Goal: Task Accomplishment & Management: Manage account settings

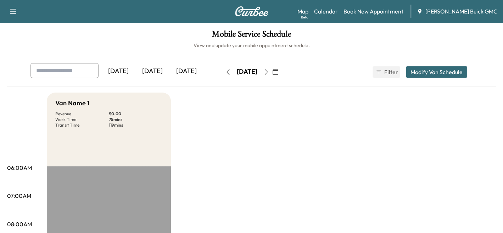
click at [198, 70] on div "[DATE]" at bounding box center [186, 71] width 34 height 16
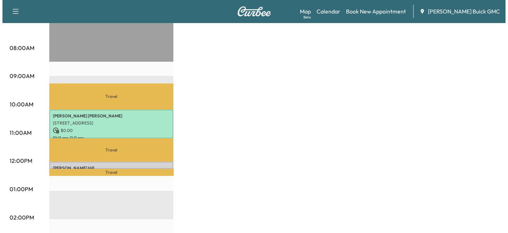
scroll to position [177, 0]
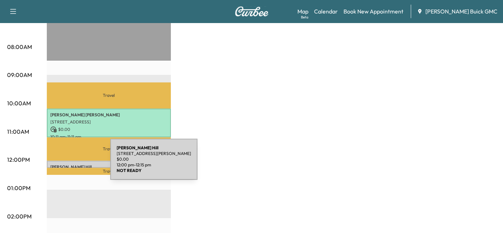
click at [57, 164] on p "[PERSON_NAME]" at bounding box center [108, 167] width 117 height 6
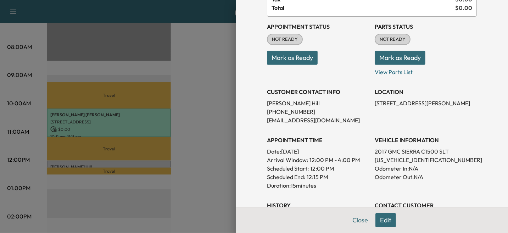
scroll to position [71, 0]
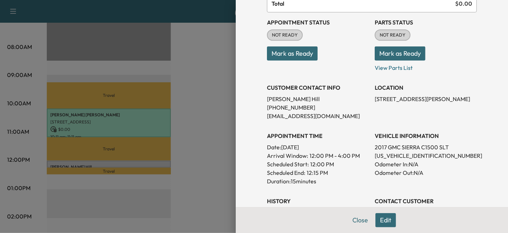
click at [387, 220] on button "Edit" at bounding box center [385, 220] width 21 height 14
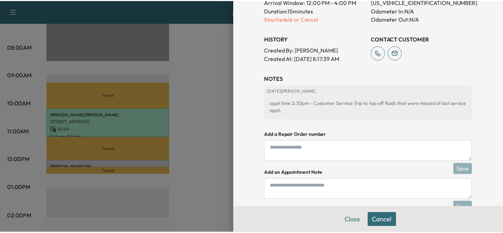
scroll to position [268, 0]
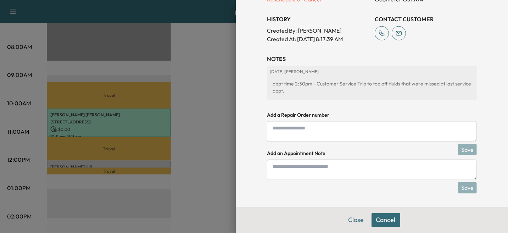
drag, startPoint x: 191, startPoint y: 171, endPoint x: 227, endPoint y: 179, distance: 37.6
click at [191, 171] on div at bounding box center [254, 116] width 508 height 233
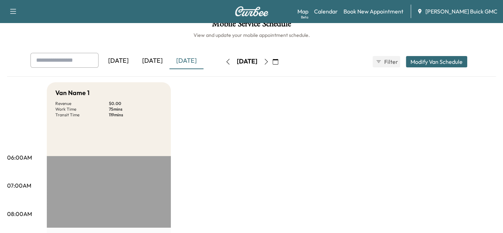
scroll to position [0, 0]
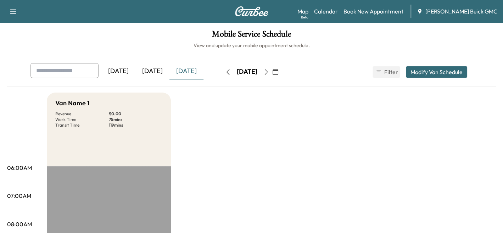
click at [150, 69] on div "[DATE]" at bounding box center [152, 71] width 34 height 16
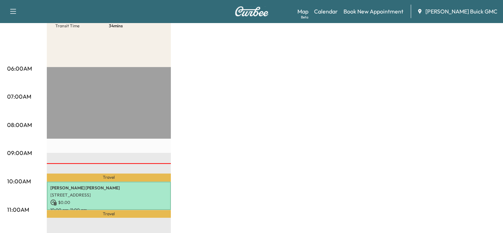
scroll to position [177, 0]
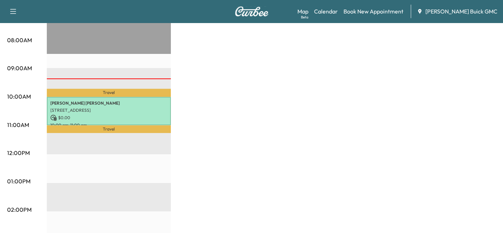
drag, startPoint x: 80, startPoint y: 158, endPoint x: 83, endPoint y: 153, distance: 6.2
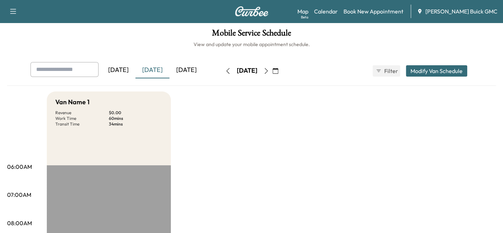
scroll to position [0, 0]
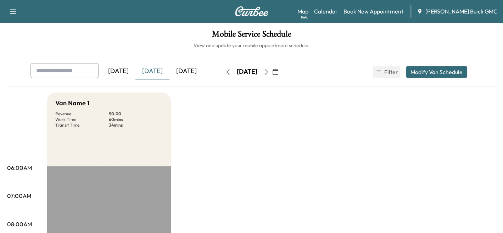
click at [182, 69] on div "[DATE]" at bounding box center [186, 71] width 34 height 16
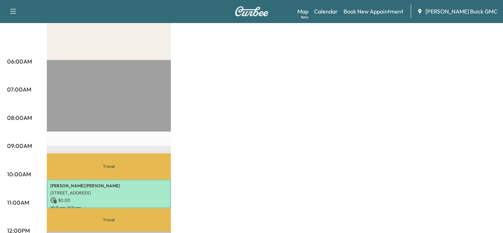
drag, startPoint x: 186, startPoint y: 119, endPoint x: 392, endPoint y: 84, distance: 208.2
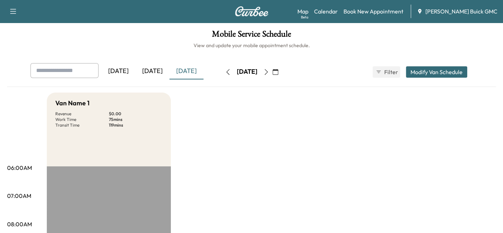
click at [429, 76] on button "Modify Van Schedule" at bounding box center [436, 71] width 61 height 11
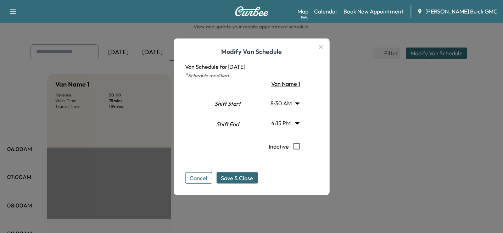
scroll to position [35, 0]
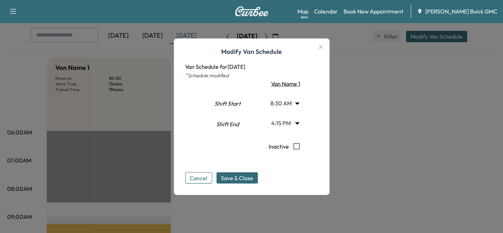
click at [197, 178] on button "Cancel" at bounding box center [198, 177] width 27 height 11
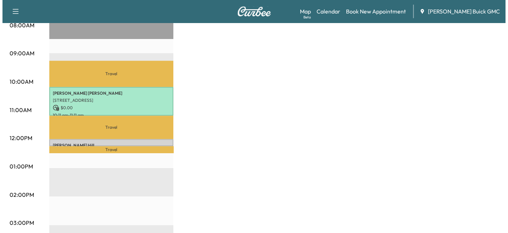
scroll to position [213, 0]
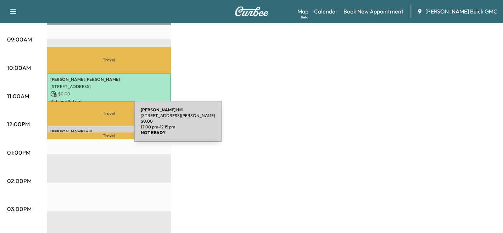
click at [81, 125] on div "[PERSON_NAME] [STREET_ADDRESS][PERSON_NAME] $ 0.00 12:00 pm - 12:15 pm" at bounding box center [109, 128] width 124 height 7
click at [82, 125] on div "[PERSON_NAME] [STREET_ADDRESS][PERSON_NAME] $ 0.00 12:00 pm - 12:15 pm" at bounding box center [109, 128] width 124 height 7
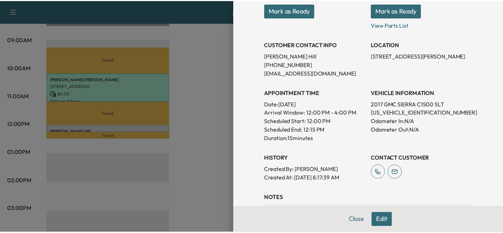
scroll to position [194, 0]
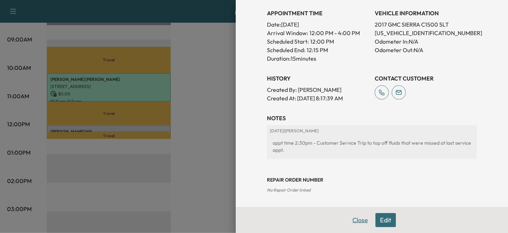
click at [354, 219] on button "Close" at bounding box center [360, 220] width 25 height 14
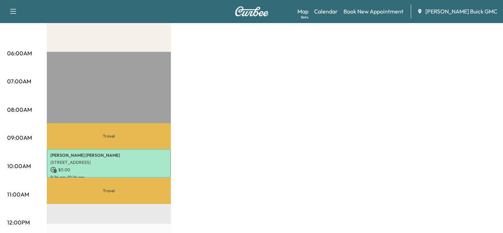
scroll to position [0, 0]
